Goal: Information Seeking & Learning: Learn about a topic

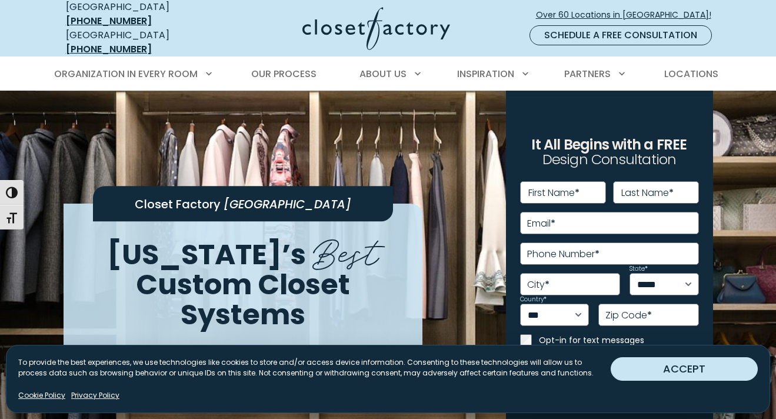
click at [653, 374] on button "ACCEPT" at bounding box center [683, 369] width 147 height 24
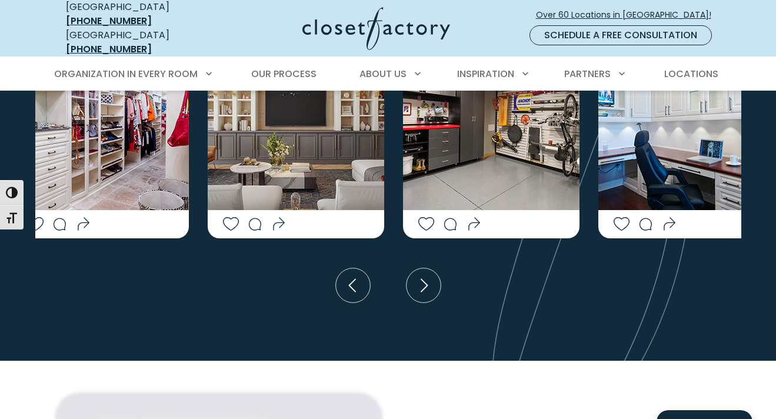
scroll to position [2534, 0]
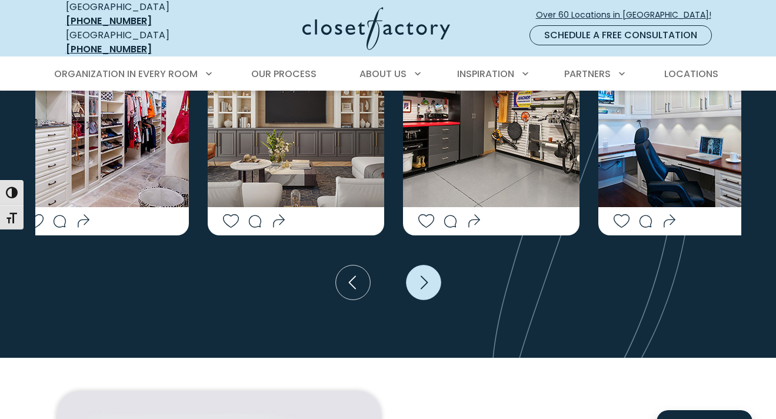
click at [429, 265] on icon "Next slide" at bounding box center [423, 282] width 35 height 35
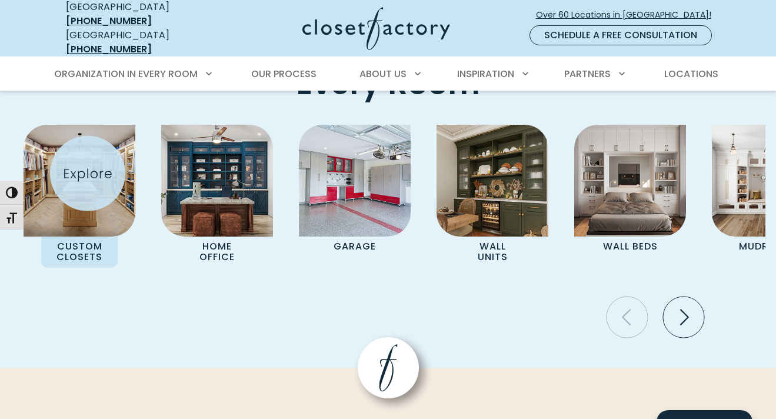
scroll to position [3466, 0]
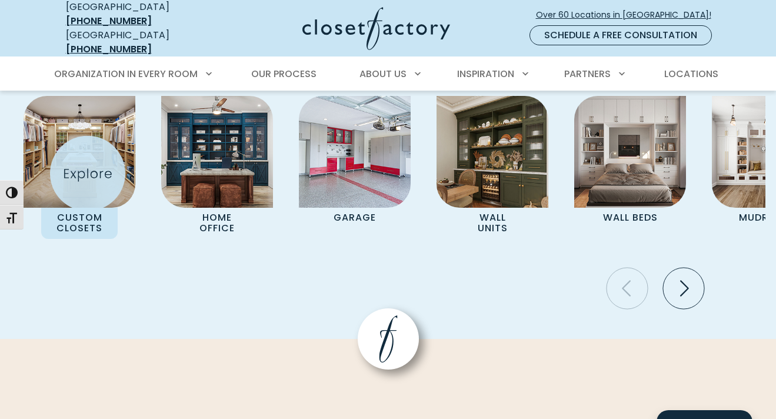
click at [86, 172] on div "Custom Closets" at bounding box center [80, 167] width 112 height 143
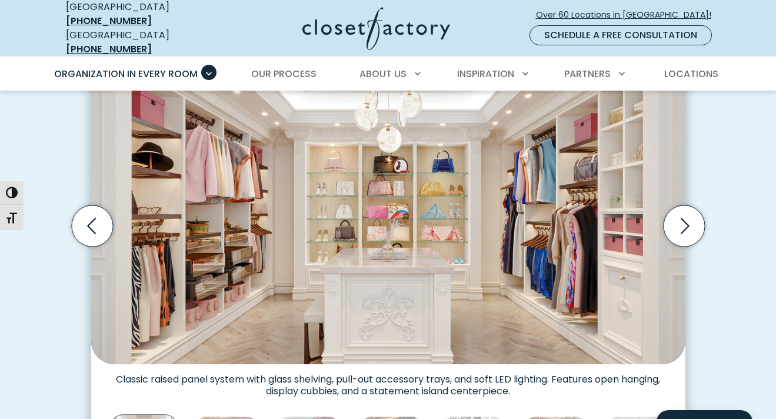
scroll to position [392, 0]
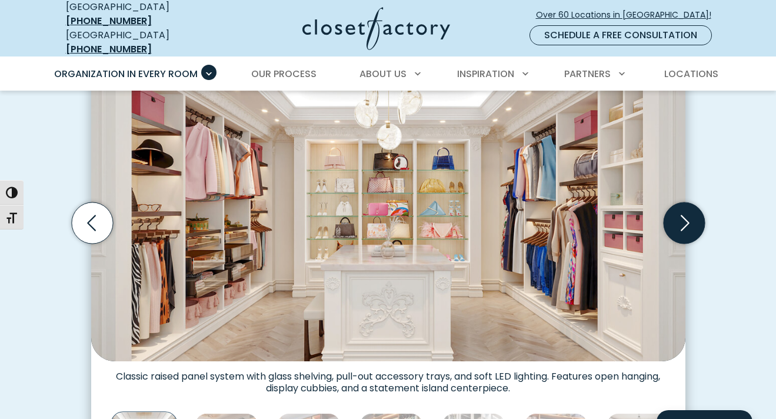
click at [683, 212] on icon "Next slide" at bounding box center [683, 222] width 41 height 41
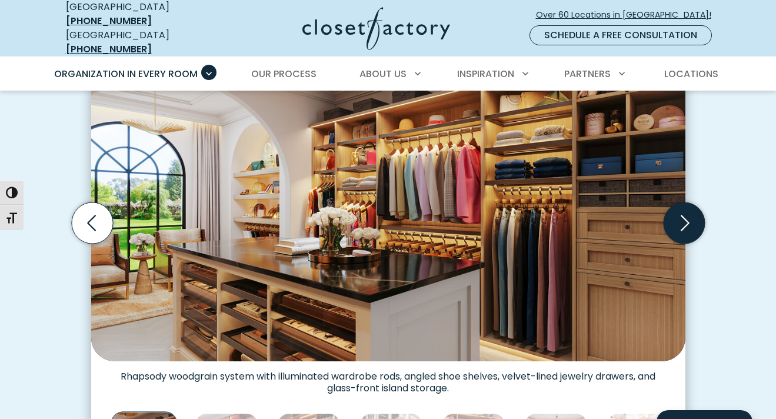
click at [686, 214] on icon "Next slide" at bounding box center [683, 222] width 41 height 41
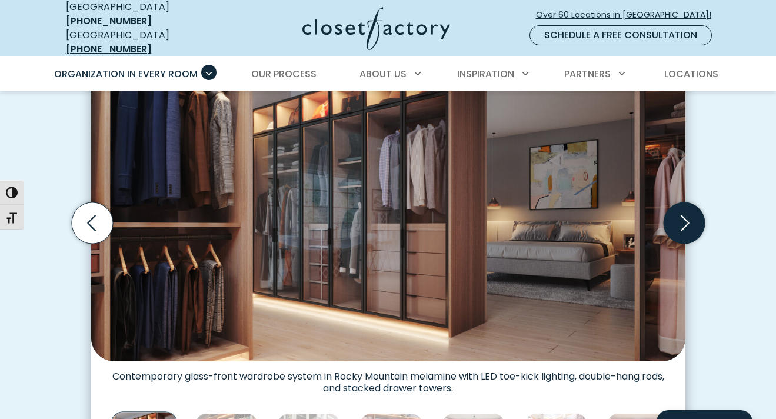
click at [686, 214] on icon "Next slide" at bounding box center [683, 222] width 41 height 41
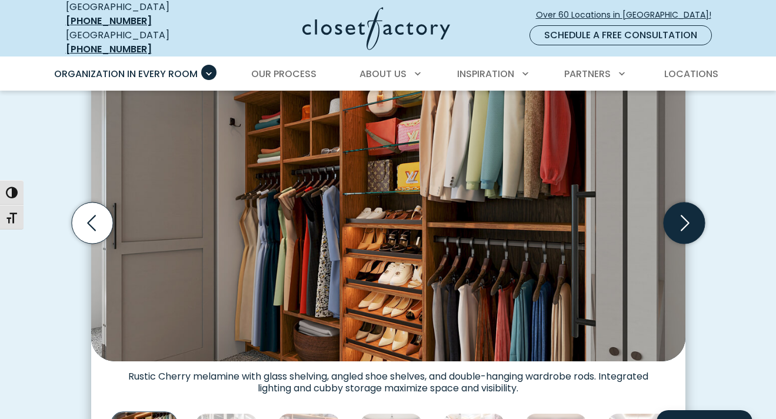
click at [686, 213] on icon "Next slide" at bounding box center [683, 222] width 41 height 41
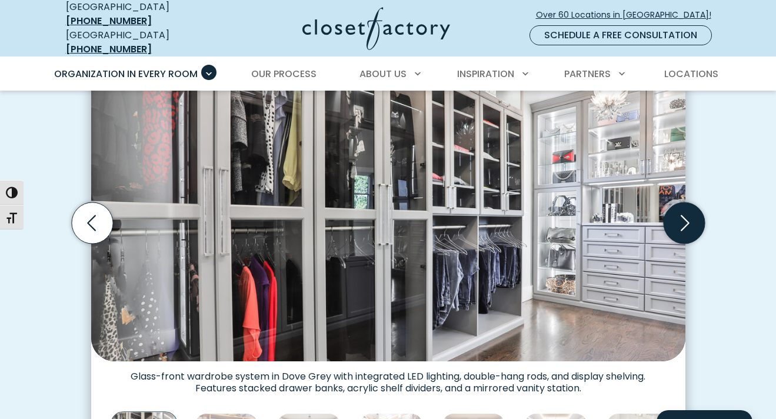
click at [686, 213] on icon "Next slide" at bounding box center [683, 222] width 41 height 41
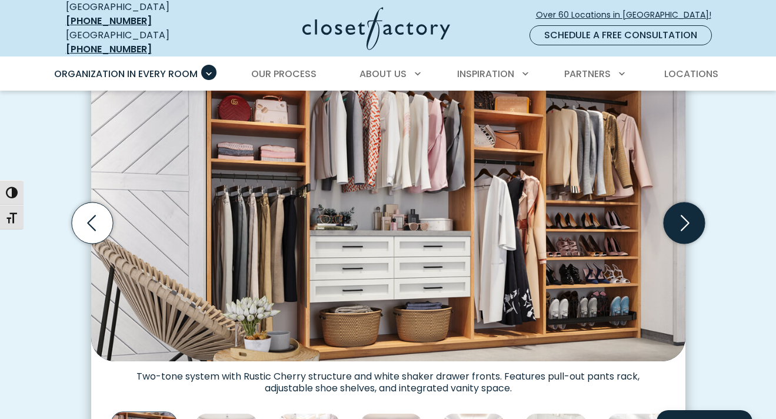
click at [686, 213] on icon "Next slide" at bounding box center [683, 222] width 41 height 41
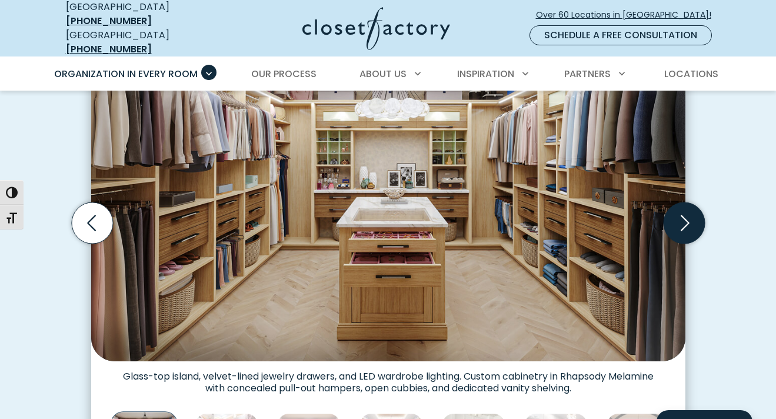
click at [686, 213] on icon "Next slide" at bounding box center [683, 222] width 41 height 41
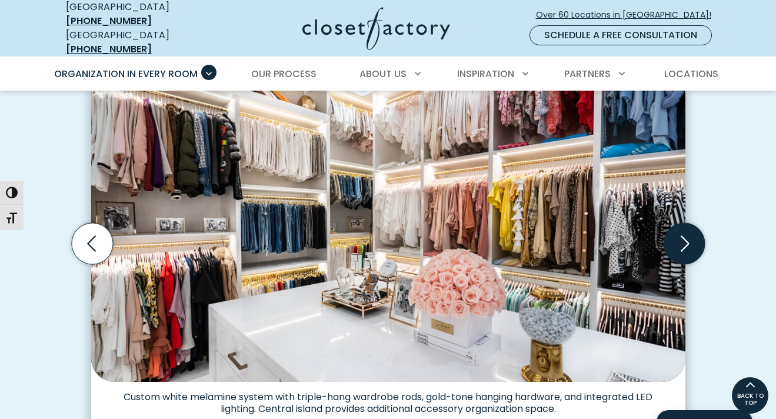
scroll to position [345, 0]
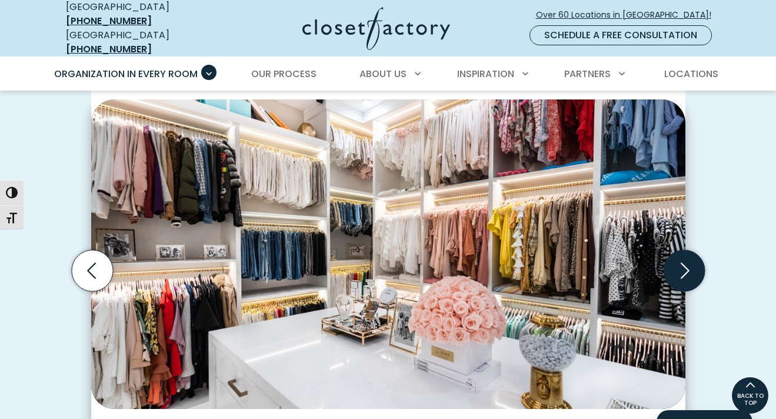
click at [683, 250] on icon "Next slide" at bounding box center [683, 270] width 41 height 41
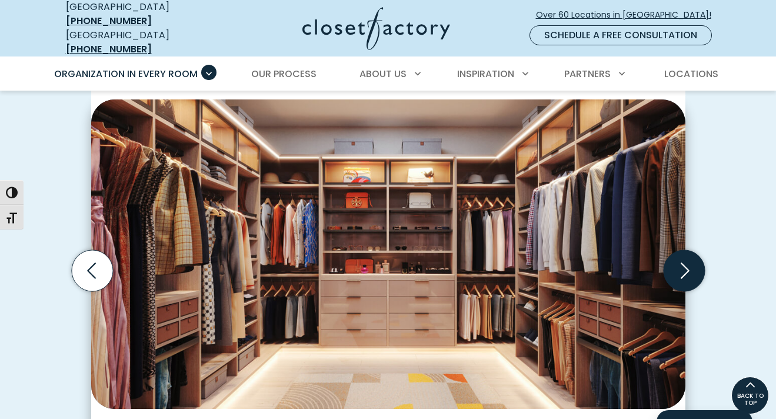
click at [683, 250] on icon "Next slide" at bounding box center [683, 270] width 41 height 41
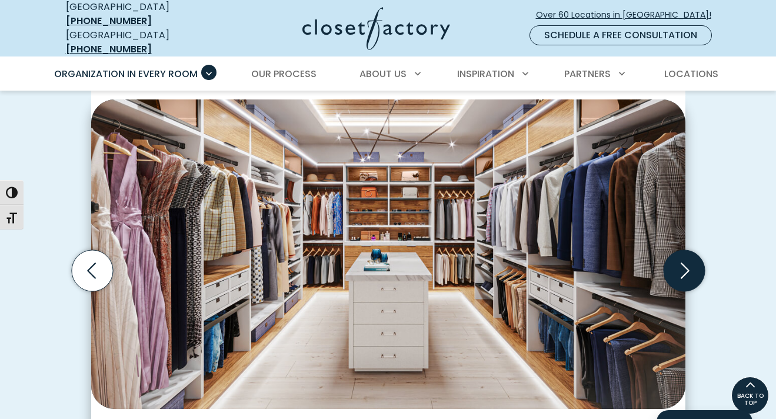
click at [683, 250] on icon "Next slide" at bounding box center [683, 270] width 41 height 41
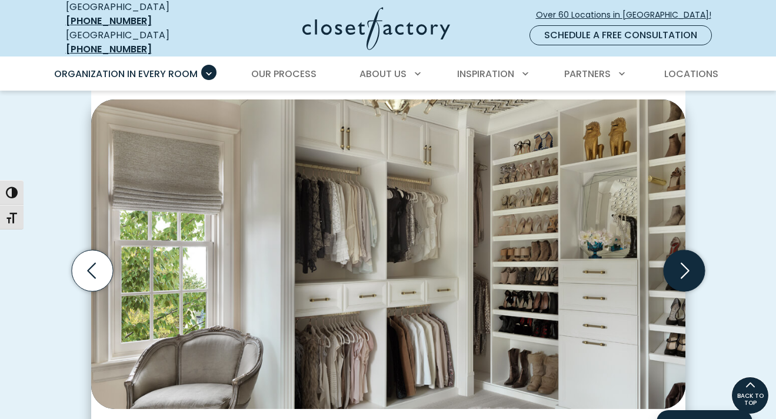
click at [683, 250] on icon "Next slide" at bounding box center [683, 270] width 41 height 41
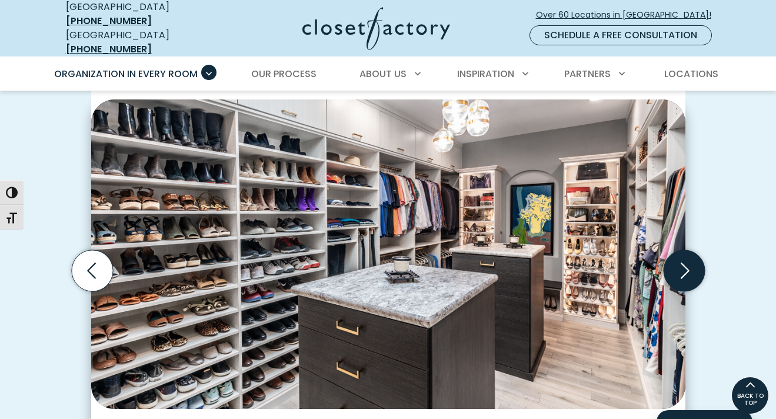
click at [683, 250] on icon "Next slide" at bounding box center [683, 270] width 41 height 41
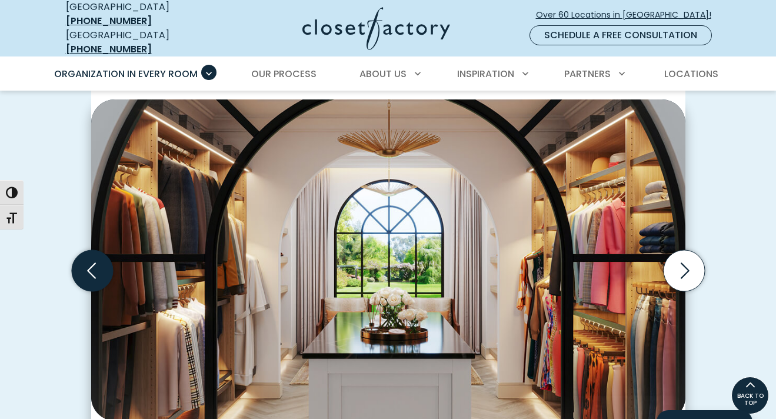
click at [92, 267] on icon "Previous slide" at bounding box center [91, 270] width 41 height 41
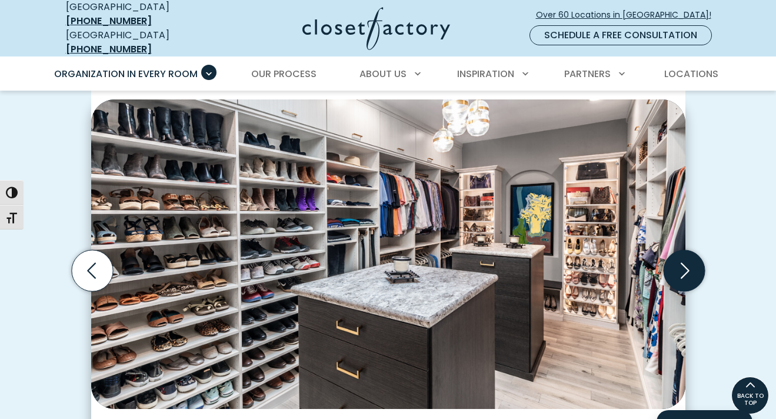
click at [691, 268] on icon "Next slide" at bounding box center [683, 270] width 41 height 41
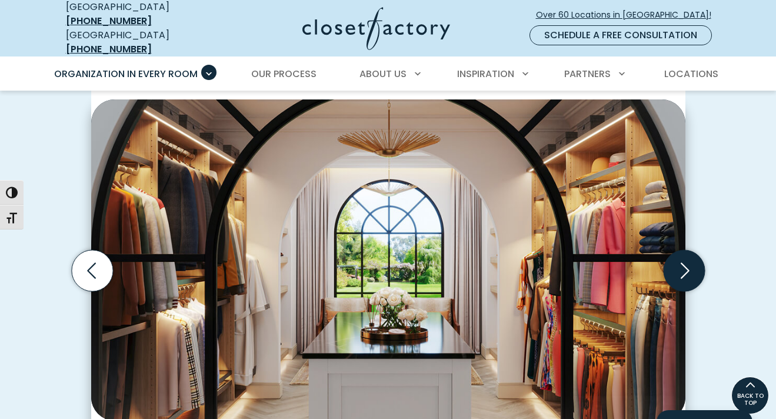
click at [684, 266] on icon "Next slide" at bounding box center [683, 270] width 41 height 41
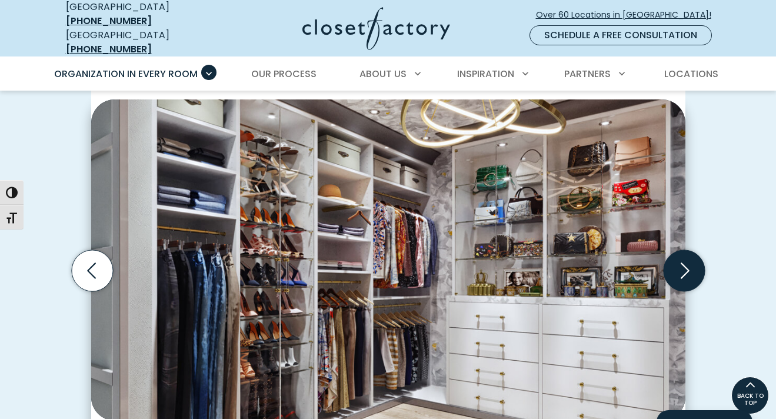
click at [681, 263] on icon "Next slide" at bounding box center [683, 270] width 41 height 41
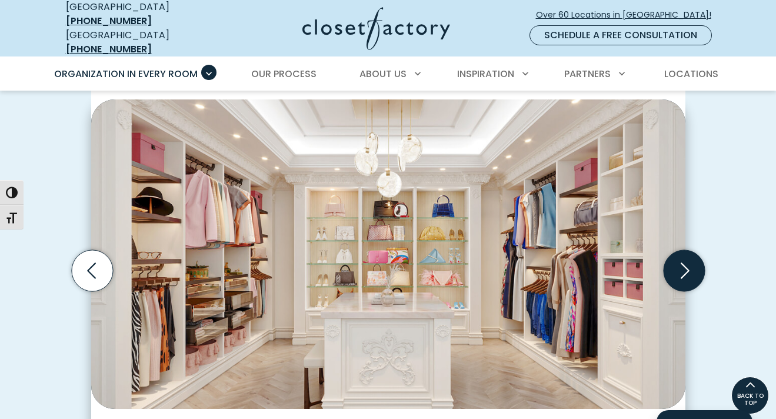
click at [681, 261] on icon "Next slide" at bounding box center [683, 270] width 41 height 41
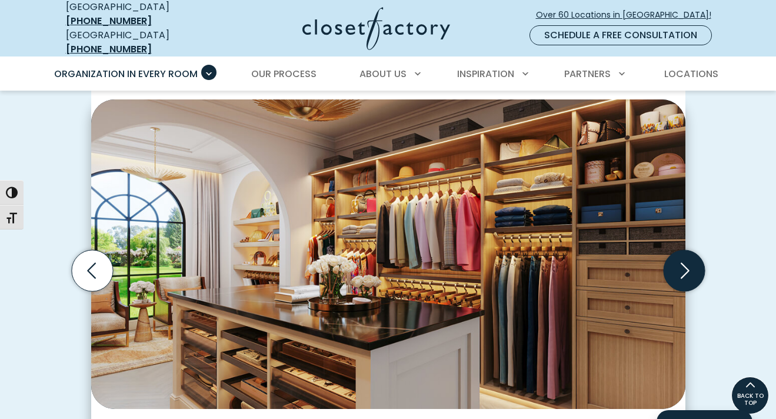
click at [682, 261] on icon "Next slide" at bounding box center [683, 270] width 41 height 41
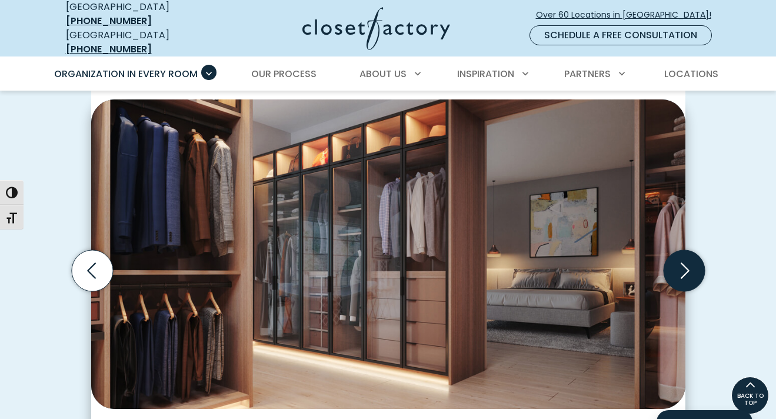
click at [683, 261] on icon "Next slide" at bounding box center [683, 270] width 41 height 41
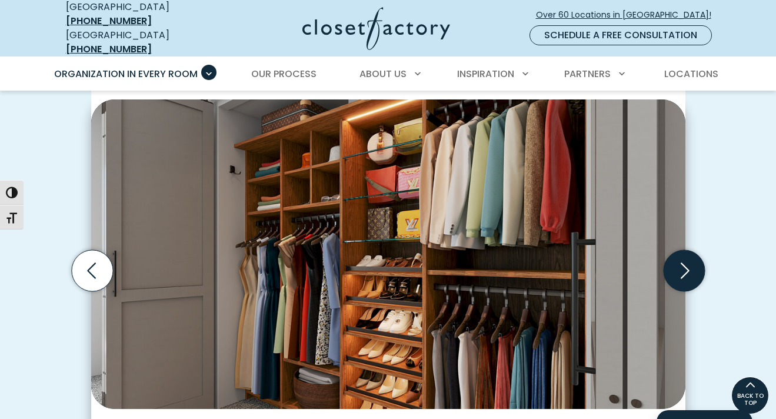
click at [683, 261] on icon "Next slide" at bounding box center [683, 270] width 41 height 41
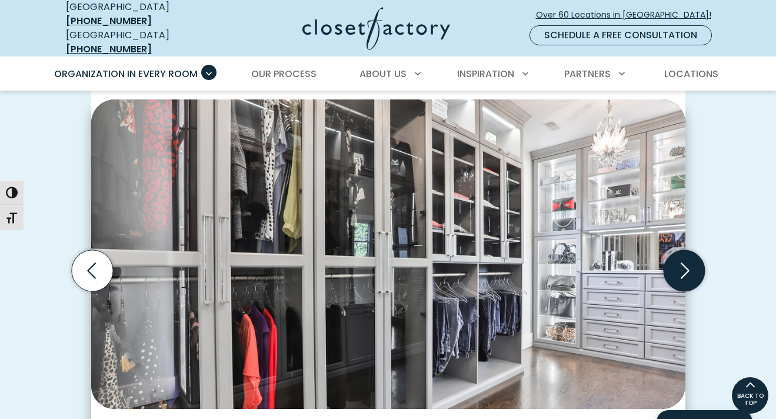
click at [683, 261] on icon "Next slide" at bounding box center [683, 270] width 41 height 41
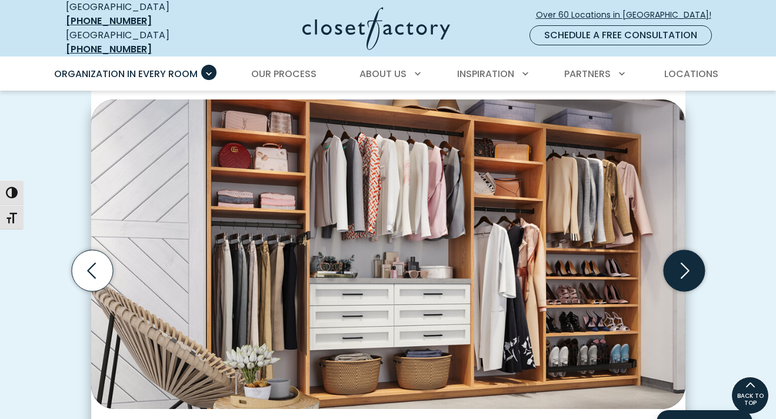
click at [683, 260] on icon "Next slide" at bounding box center [683, 270] width 41 height 41
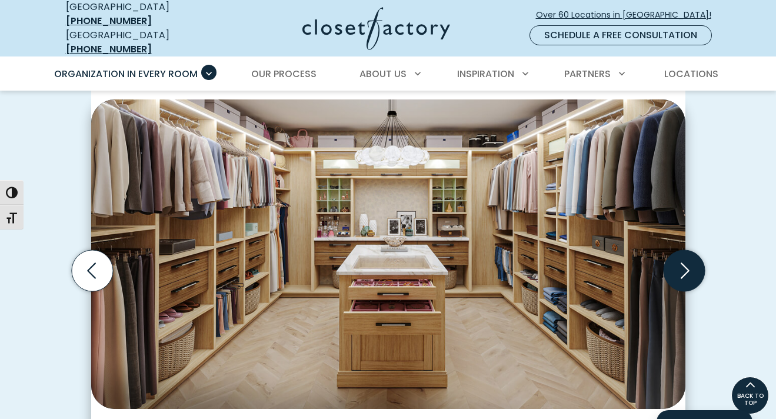
click at [683, 260] on icon "Next slide" at bounding box center [683, 270] width 41 height 41
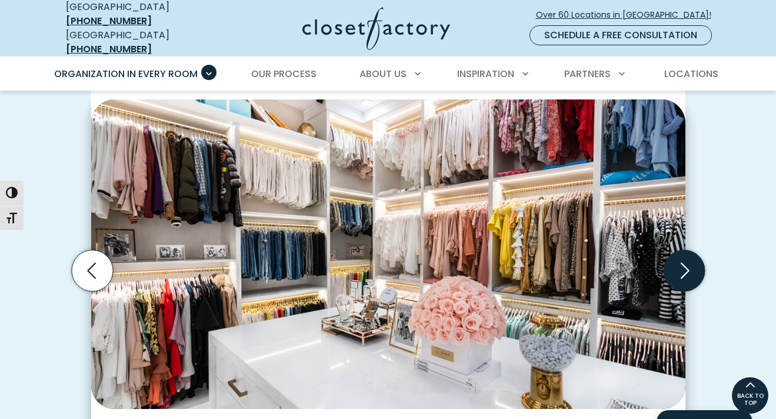
click at [683, 260] on icon "Next slide" at bounding box center [683, 270] width 41 height 41
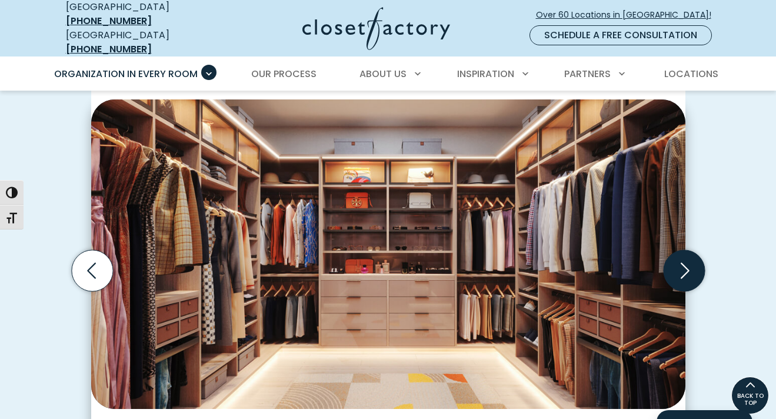
click at [683, 260] on icon "Next slide" at bounding box center [683, 270] width 41 height 41
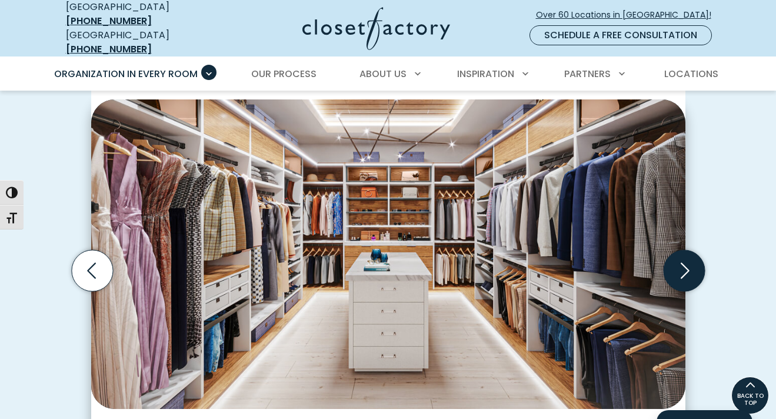
click at [683, 260] on icon "Next slide" at bounding box center [683, 270] width 41 height 41
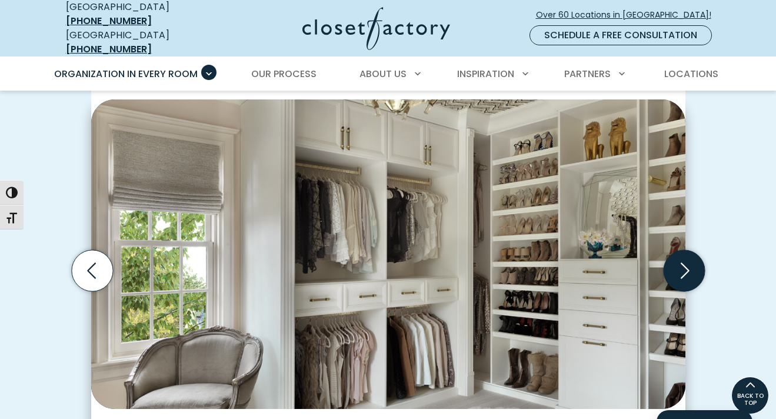
click at [683, 260] on icon "Next slide" at bounding box center [683, 270] width 41 height 41
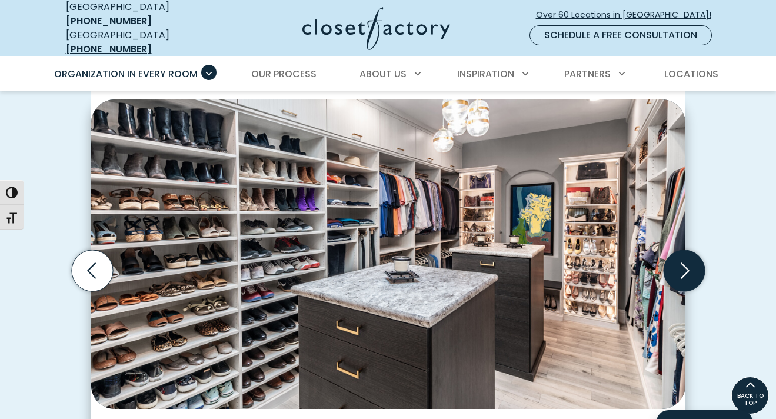
click at [683, 260] on icon "Next slide" at bounding box center [683, 270] width 41 height 41
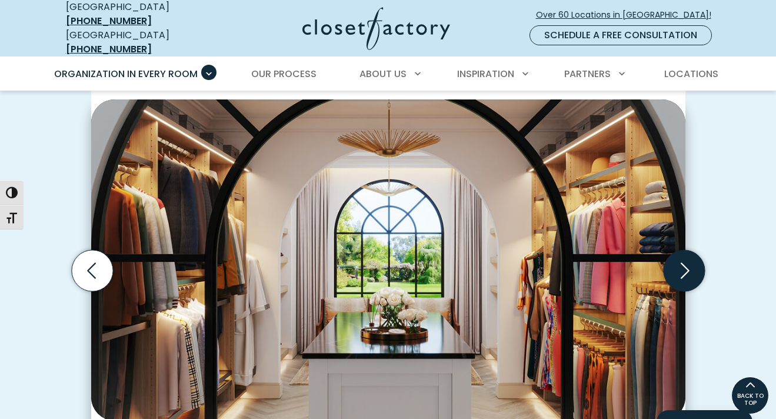
click at [683, 260] on icon "Next slide" at bounding box center [683, 270] width 41 height 41
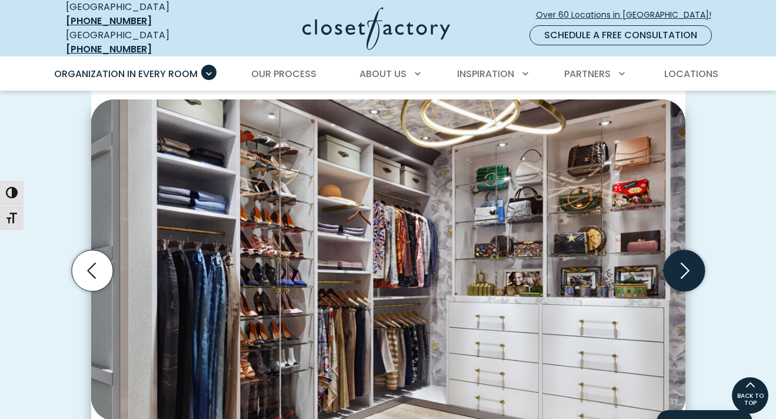
click at [683, 260] on icon "Next slide" at bounding box center [683, 270] width 41 height 41
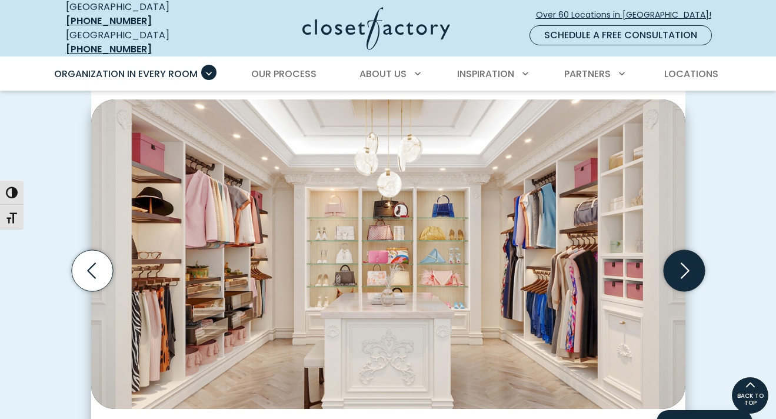
click at [683, 260] on icon "Next slide" at bounding box center [683, 270] width 41 height 41
